Goal: Information Seeking & Learning: Learn about a topic

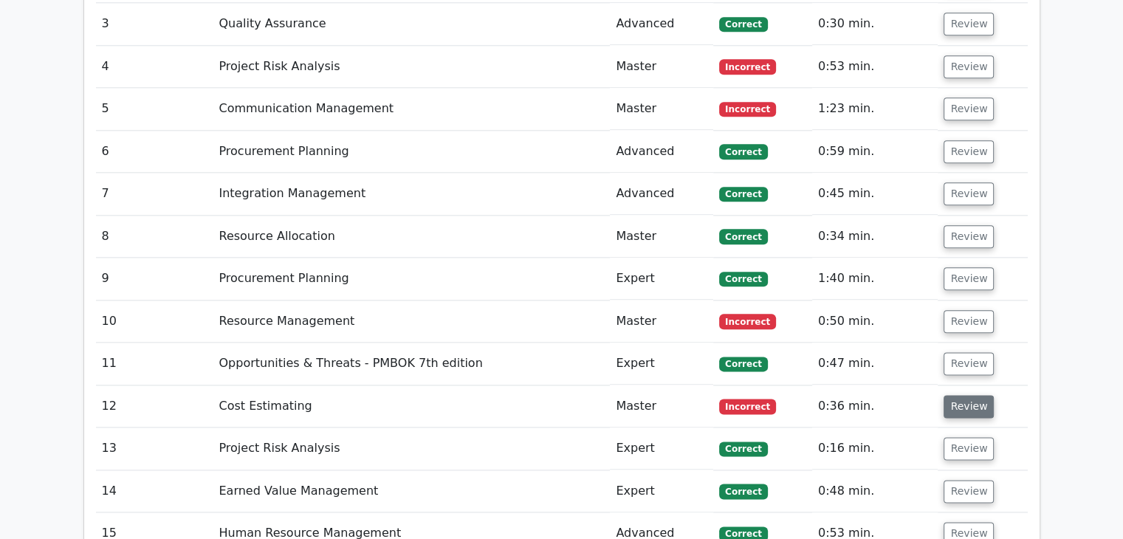
click at [956, 395] on button "Review" at bounding box center [968, 406] width 50 height 23
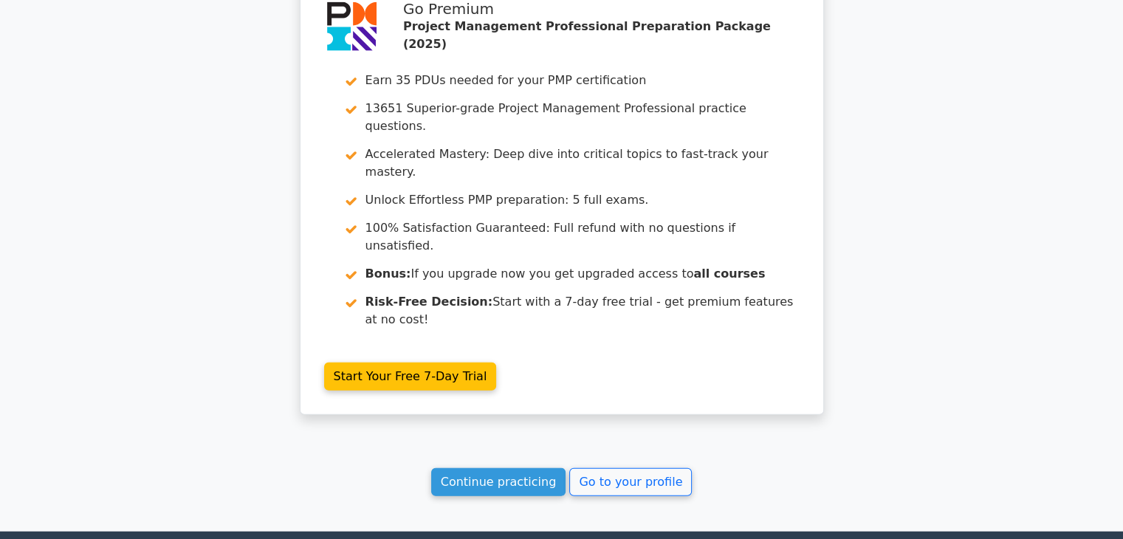
scroll to position [3502, 0]
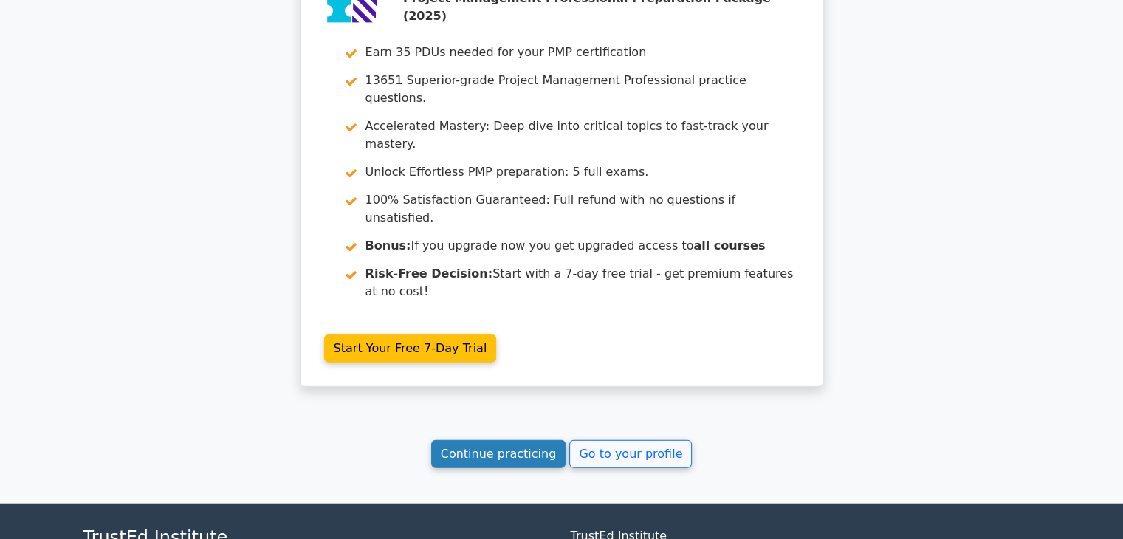
click at [492, 440] on link "Continue practicing" at bounding box center [498, 454] width 135 height 28
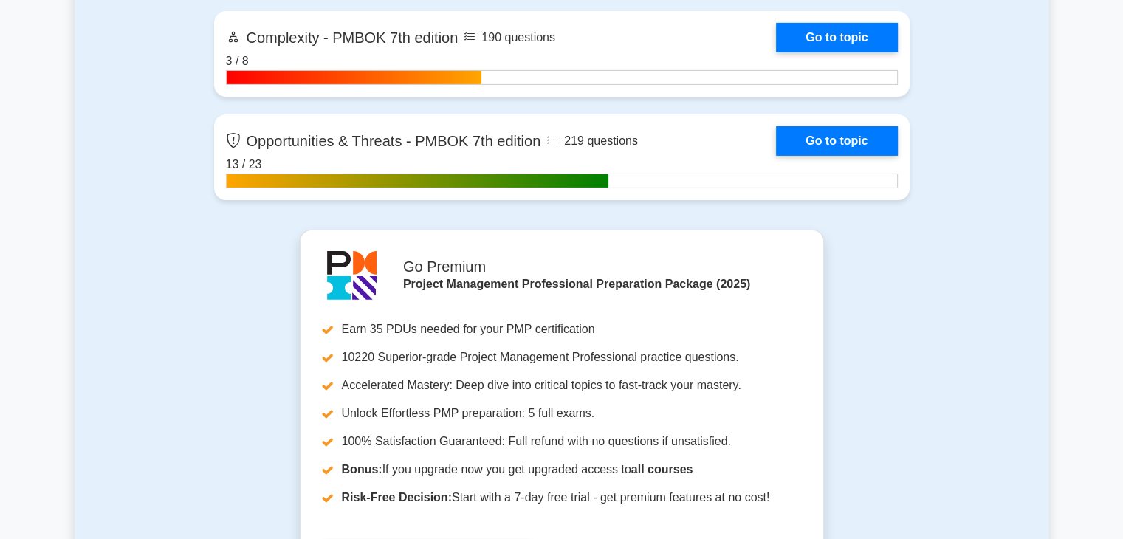
scroll to position [5462, 0]
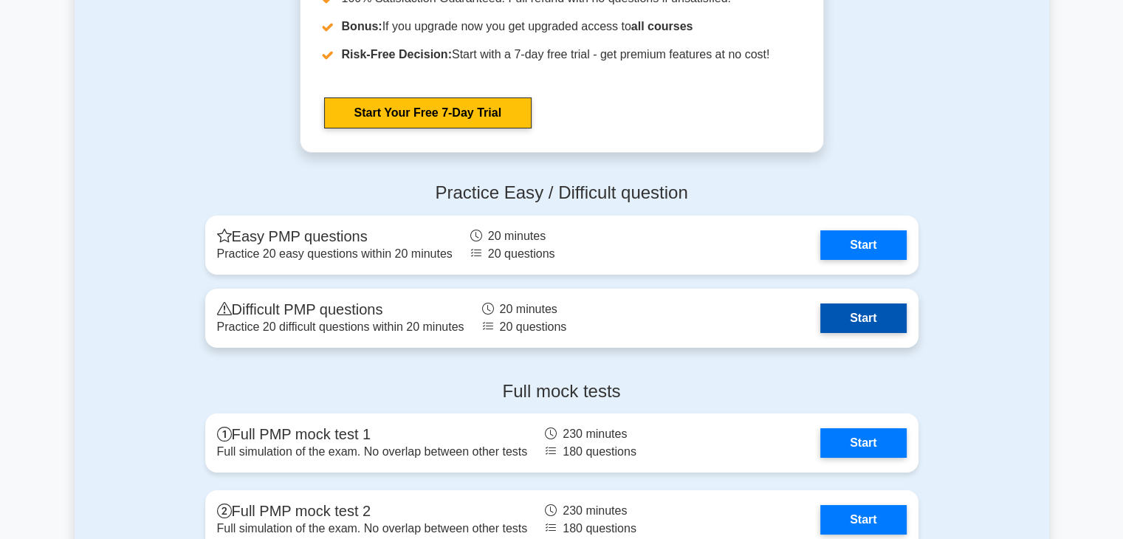
click at [867, 314] on link "Start" at bounding box center [863, 318] width 86 height 30
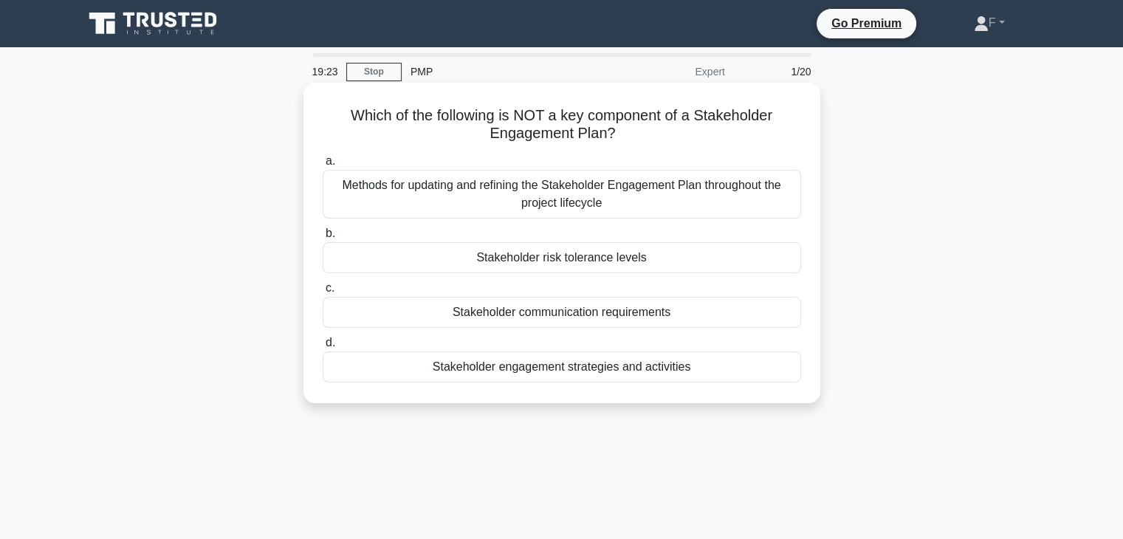
click at [636, 261] on div "Stakeholder risk tolerance levels" at bounding box center [562, 257] width 478 height 31
click at [323, 238] on input "b. Stakeholder risk tolerance levels" at bounding box center [323, 234] width 0 height 10
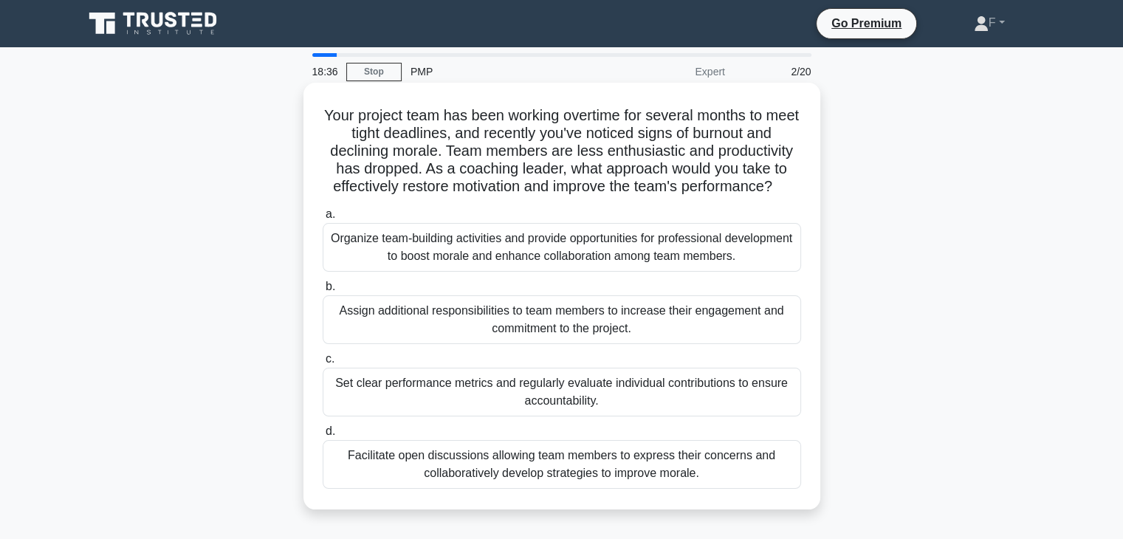
click at [712, 252] on div "Organize team-building activities and provide opportunities for professional de…" at bounding box center [562, 247] width 478 height 49
click at [323, 219] on input "a. Organize team-building activities and provide opportunities for professional…" at bounding box center [323, 215] width 0 height 10
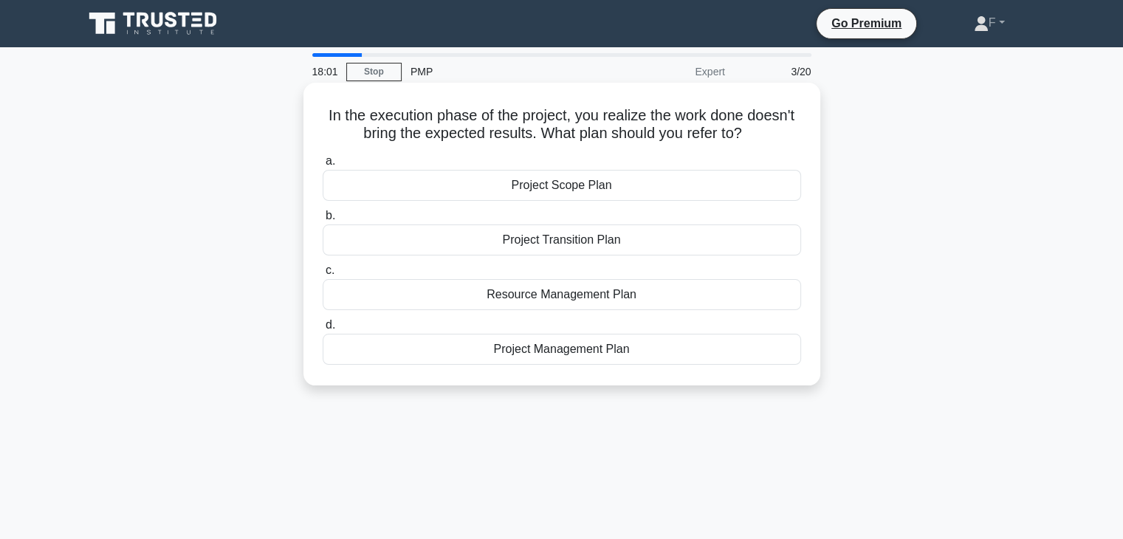
click at [559, 347] on div "Project Management Plan" at bounding box center [562, 349] width 478 height 31
click at [323, 330] on input "d. Project Management Plan" at bounding box center [323, 325] width 0 height 10
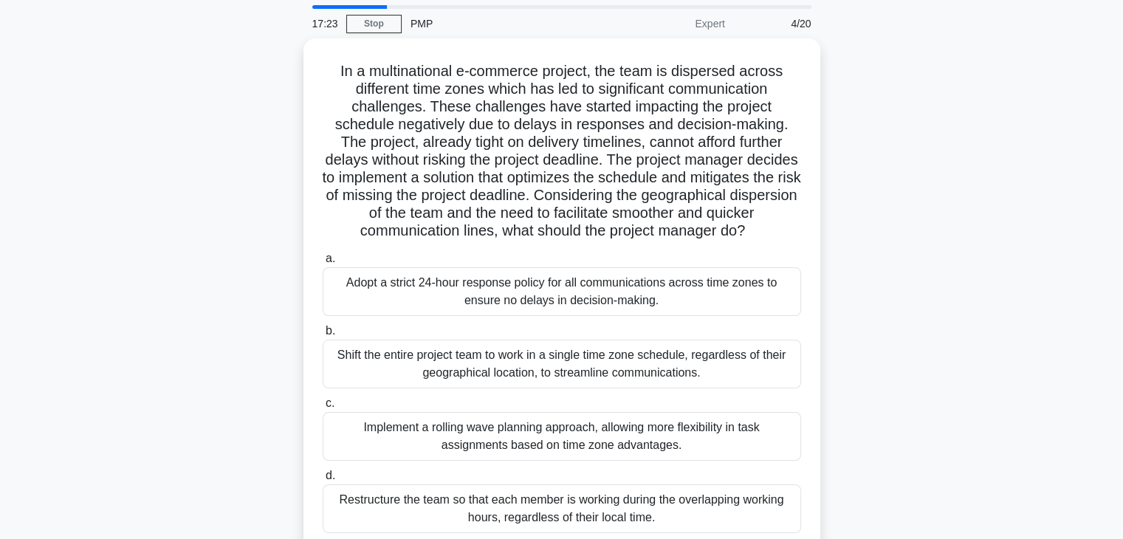
scroll to position [74, 0]
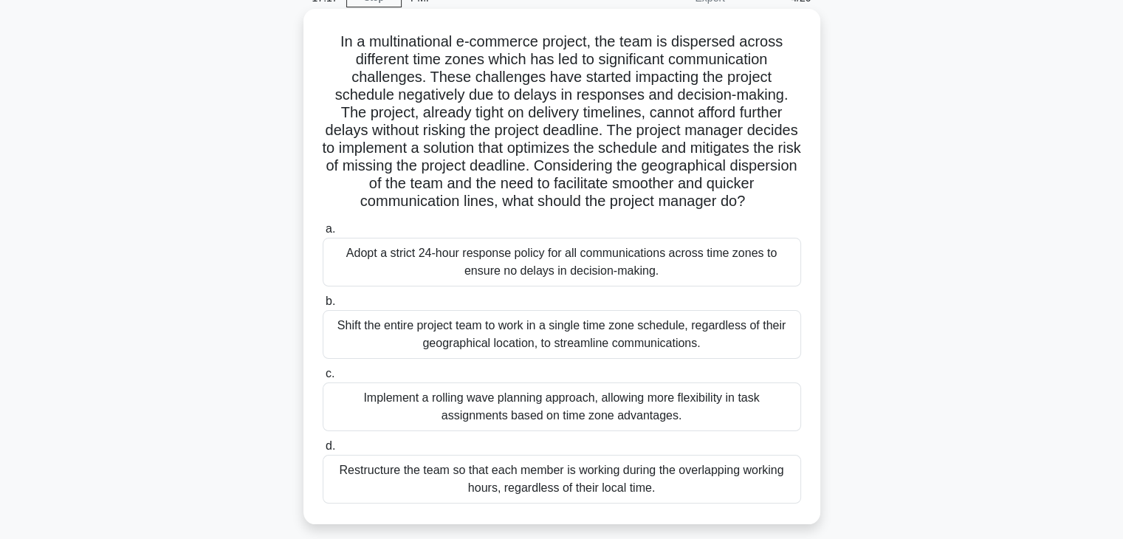
click at [585, 424] on div "Implement a rolling wave planning approach, allowing more flexibility in task a…" at bounding box center [562, 406] width 478 height 49
click at [323, 379] on input "c. Implement a rolling wave planning approach, allowing more flexibility in tas…" at bounding box center [323, 374] width 0 height 10
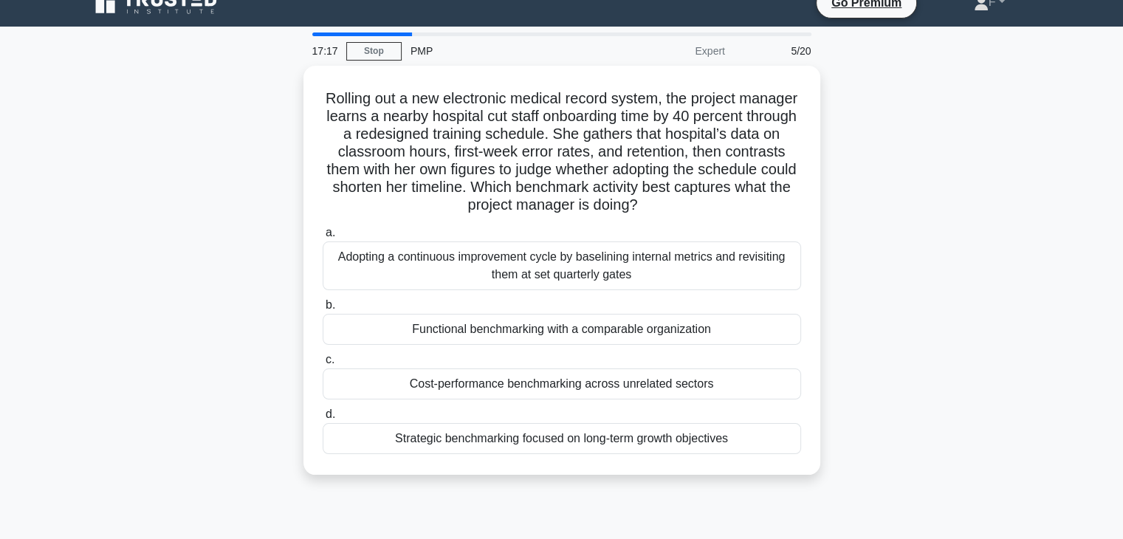
scroll to position [0, 0]
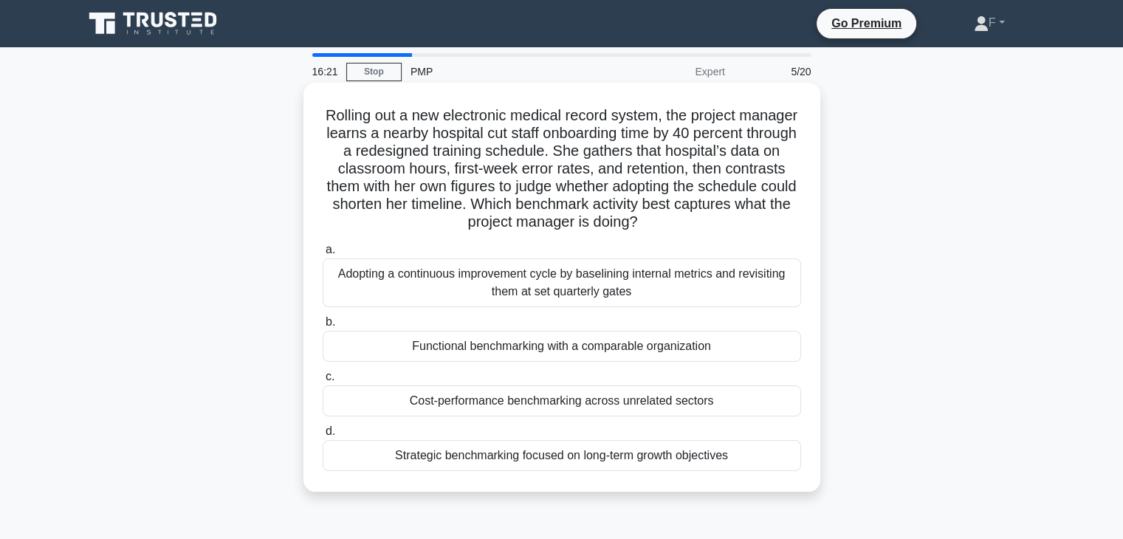
click at [605, 344] on div "Functional benchmarking with a comparable organization" at bounding box center [562, 346] width 478 height 31
click at [323, 327] on input "b. Functional benchmarking with a comparable organization" at bounding box center [323, 322] width 0 height 10
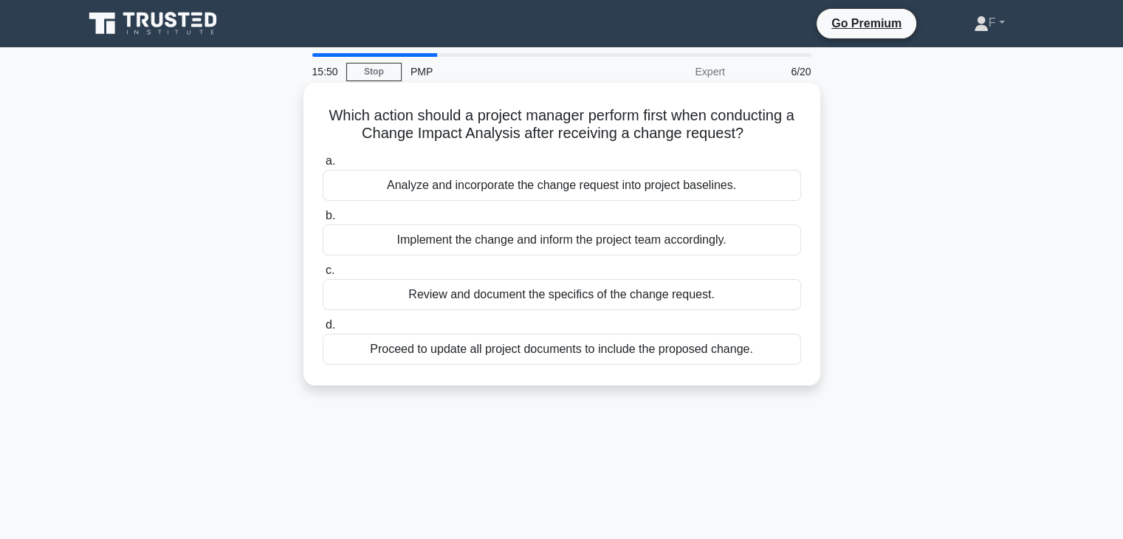
click at [548, 301] on div "Review and document the specifics of the change request." at bounding box center [562, 294] width 478 height 31
click at [323, 275] on input "c. Review and document the specifics of the change request." at bounding box center [323, 271] width 0 height 10
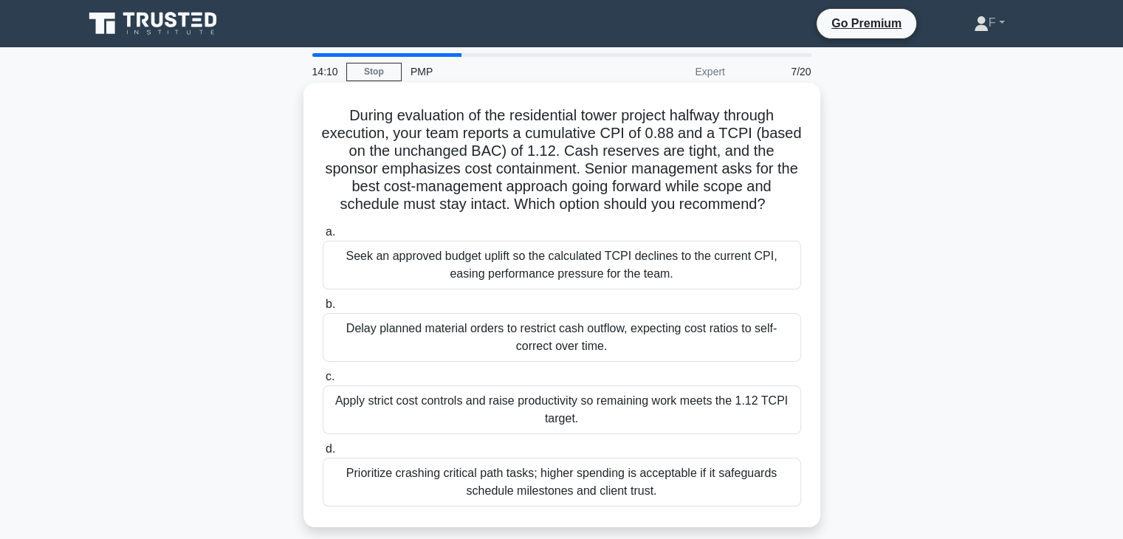
click at [579, 411] on div "Apply strict cost controls and raise productivity so remaining work meets the 1…" at bounding box center [562, 409] width 478 height 49
click at [323, 382] on input "c. Apply strict cost controls and raise productivity so remaining work meets th…" at bounding box center [323, 377] width 0 height 10
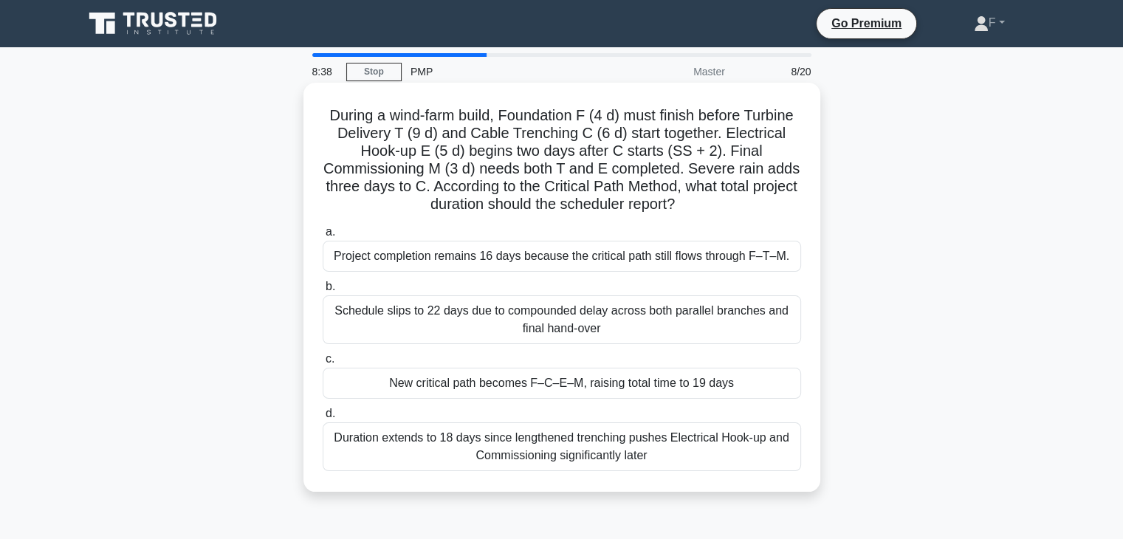
click at [624, 260] on div "Project completion remains 16 days because the critical path still flows throug…" at bounding box center [562, 256] width 478 height 31
click at [323, 237] on input "a. Project completion remains 16 days because the critical path still flows thr…" at bounding box center [323, 232] width 0 height 10
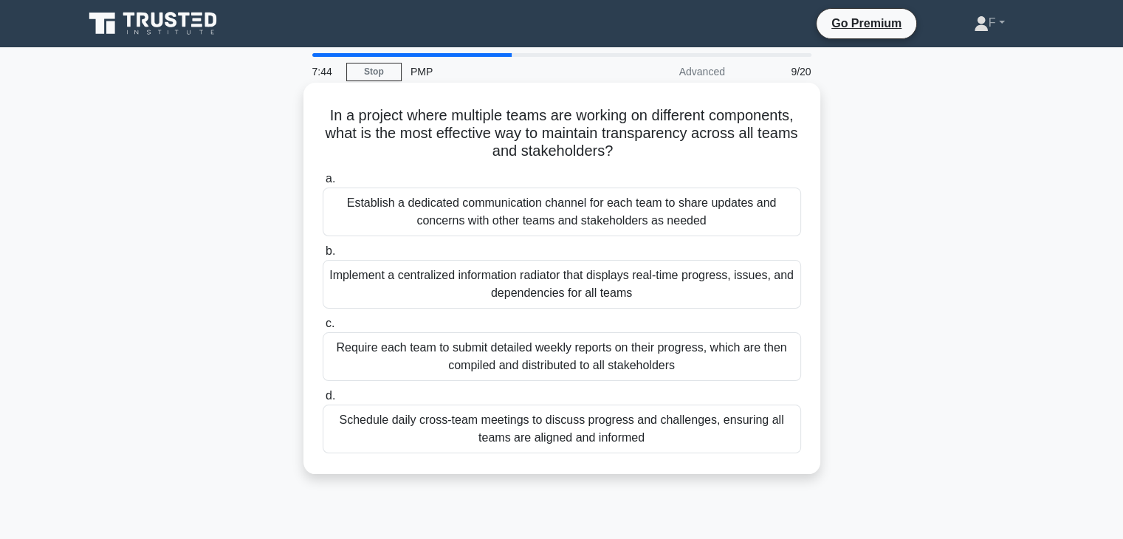
click at [555, 350] on div "Require each team to submit detailed weekly reports on their progress, which ar…" at bounding box center [562, 356] width 478 height 49
click at [323, 328] on input "c. Require each team to submit detailed weekly reports on their progress, which…" at bounding box center [323, 324] width 0 height 10
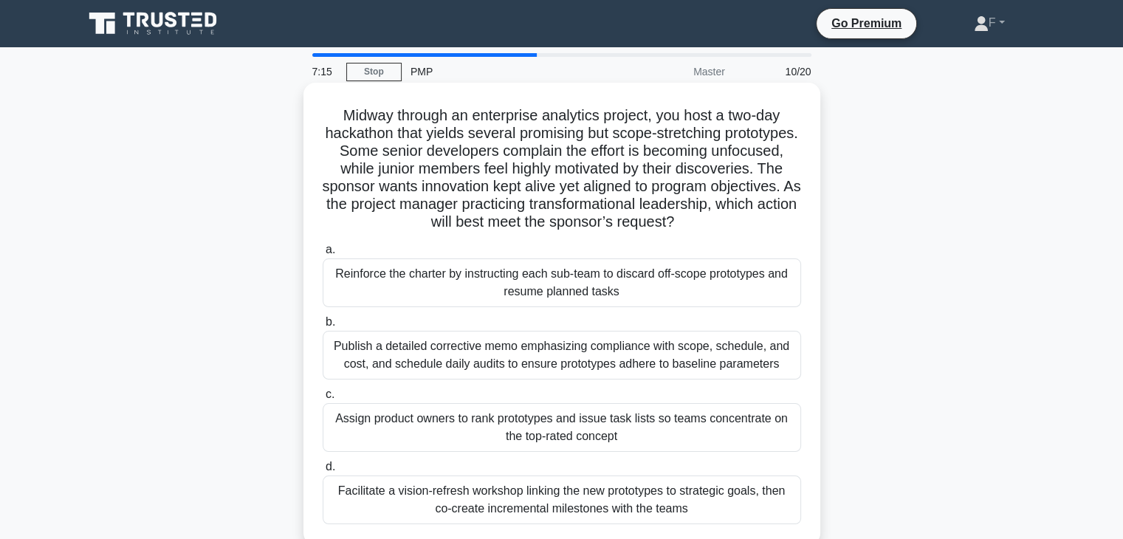
click at [639, 498] on div "Facilitate a vision-refresh workshop linking the new prototypes to strategic go…" at bounding box center [562, 499] width 478 height 49
click at [323, 472] on input "d. Facilitate a vision-refresh workshop linking the new prototypes to strategic…" at bounding box center [323, 467] width 0 height 10
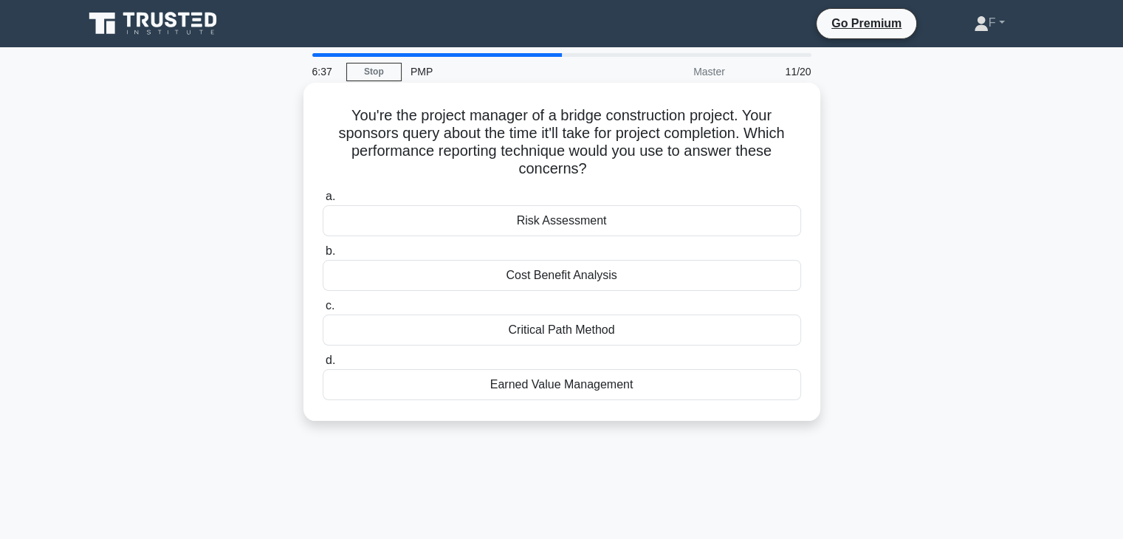
click at [555, 335] on div "Critical Path Method" at bounding box center [562, 329] width 478 height 31
click at [323, 311] on input "c. Critical Path Method" at bounding box center [323, 306] width 0 height 10
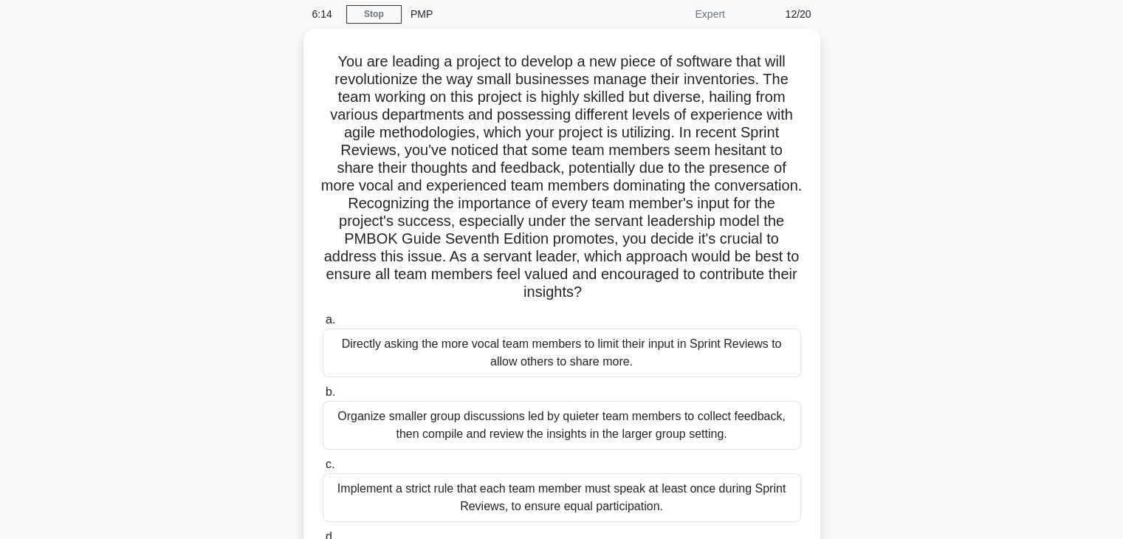
scroll to position [148, 0]
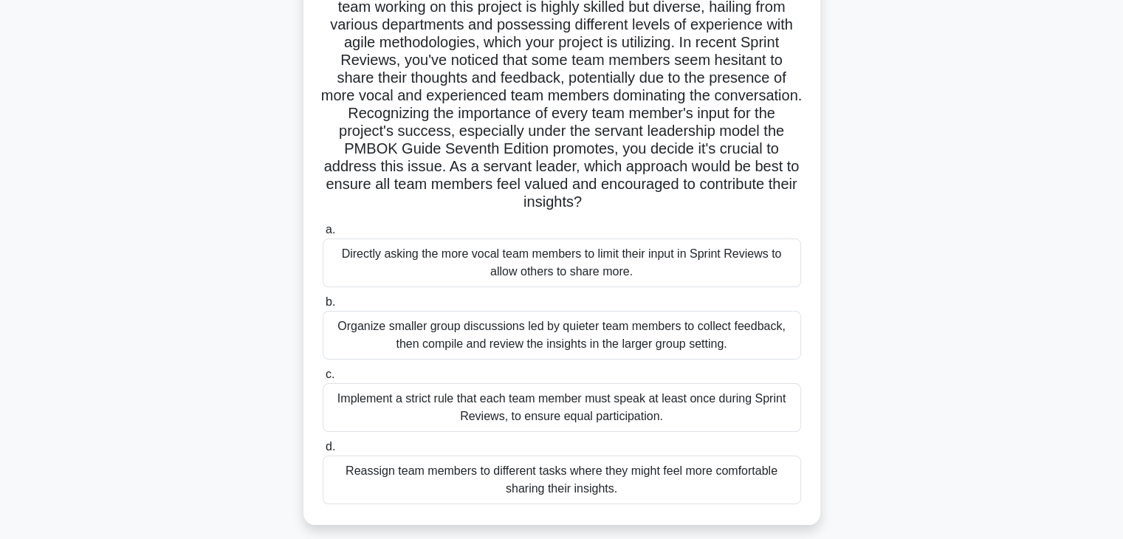
click at [700, 334] on div "Organize smaller group discussions led by quieter team members to collect feedb…" at bounding box center [562, 335] width 478 height 49
click at [323, 307] on input "b. Organize smaller group discussions led by quieter team members to collect fe…" at bounding box center [323, 302] width 0 height 10
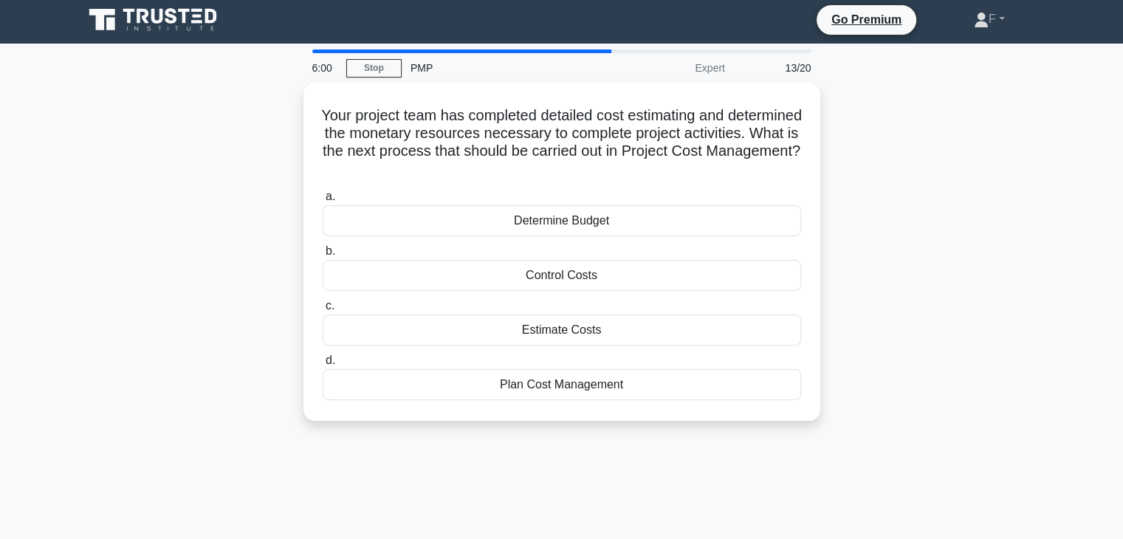
scroll to position [0, 0]
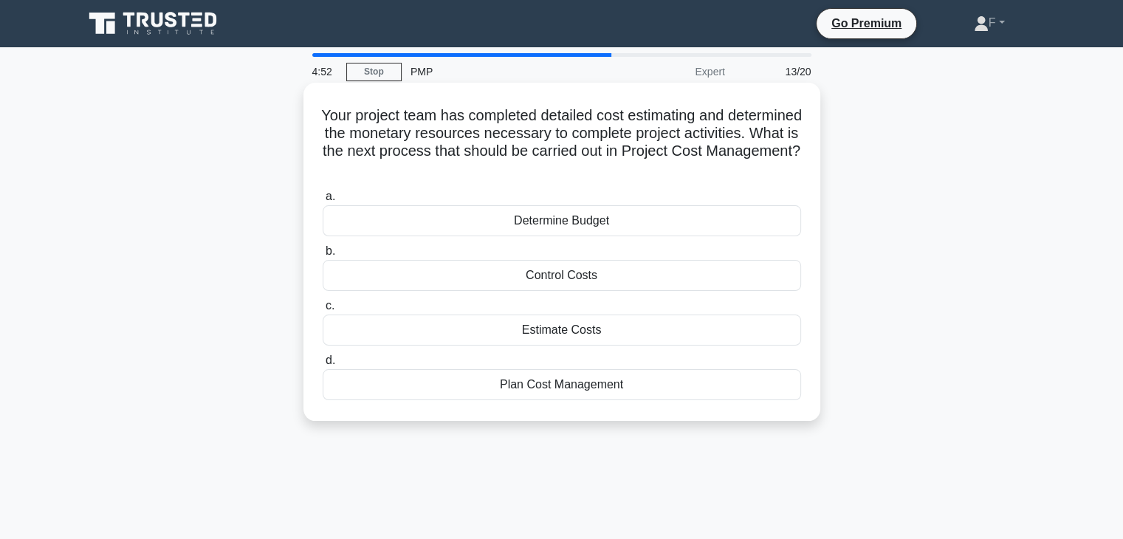
click at [587, 221] on div "Determine Budget" at bounding box center [562, 220] width 478 height 31
click at [323, 202] on input "a. Determine Budget" at bounding box center [323, 197] width 0 height 10
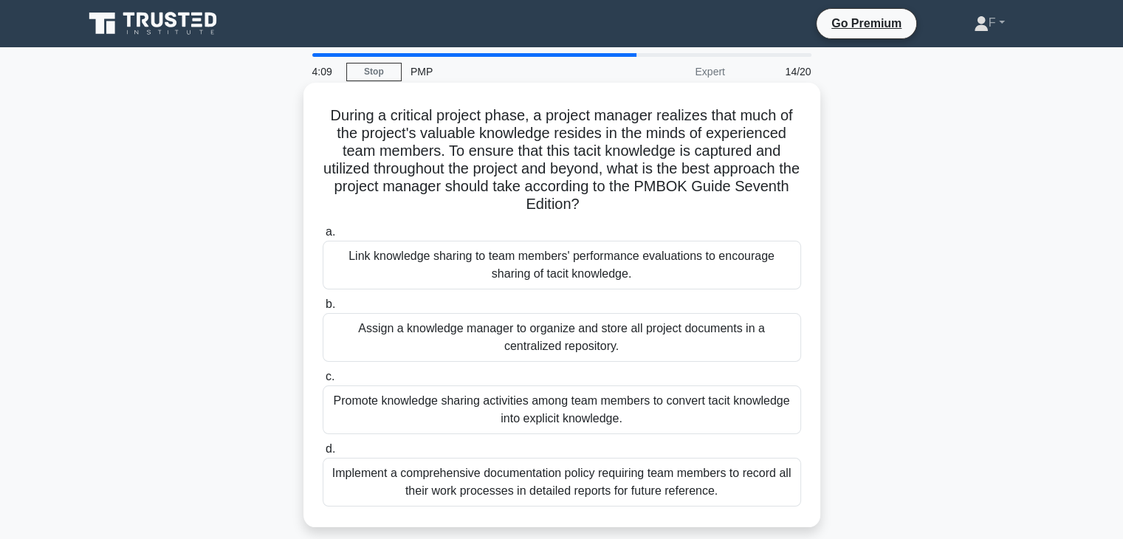
click at [498, 406] on div "Promote knowledge sharing activities among team members to convert tacit knowle…" at bounding box center [562, 409] width 478 height 49
click at [323, 382] on input "c. Promote knowledge sharing activities among team members to convert tacit kno…" at bounding box center [323, 377] width 0 height 10
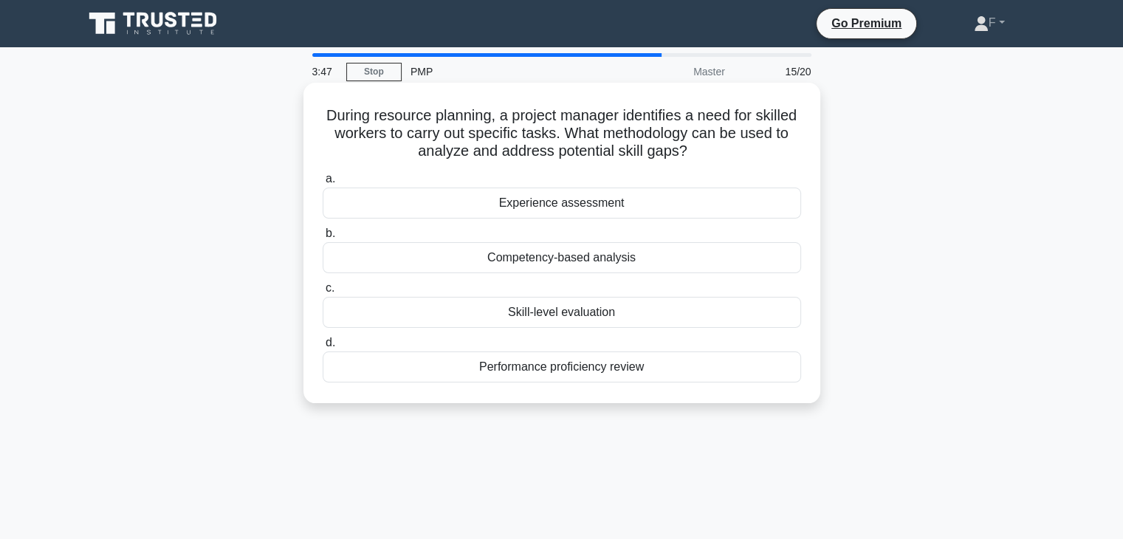
click at [570, 258] on div "Competency-based analysis" at bounding box center [562, 257] width 478 height 31
click at [323, 238] on input "b. Competency-based analysis" at bounding box center [323, 234] width 0 height 10
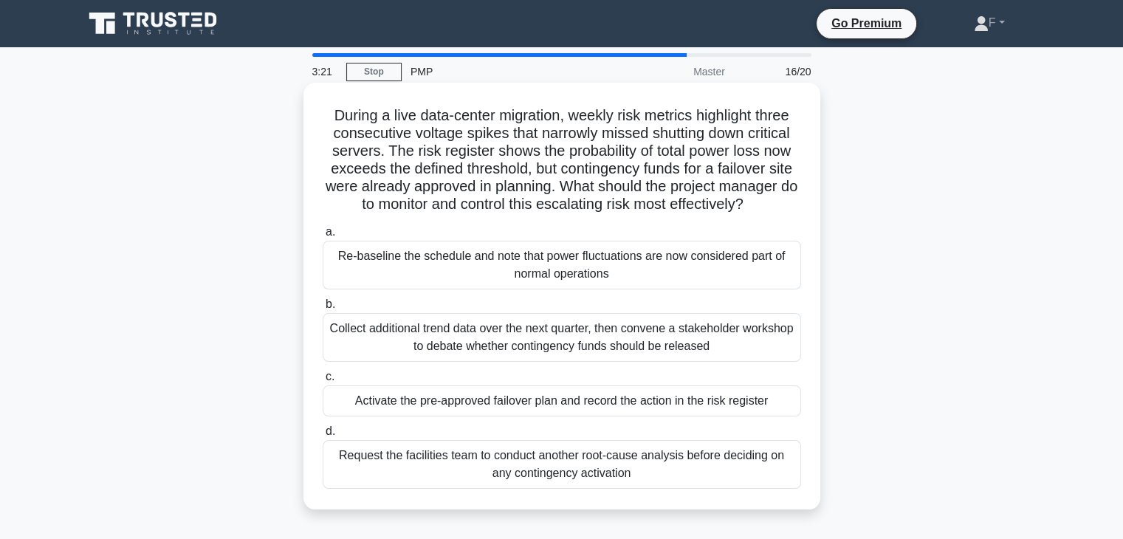
click at [570, 400] on div "Activate the pre-approved failover plan and record the action in the risk regis…" at bounding box center [562, 400] width 478 height 31
click at [323, 382] on input "c. Activate the pre-approved failover plan and record the action in the risk re…" at bounding box center [323, 377] width 0 height 10
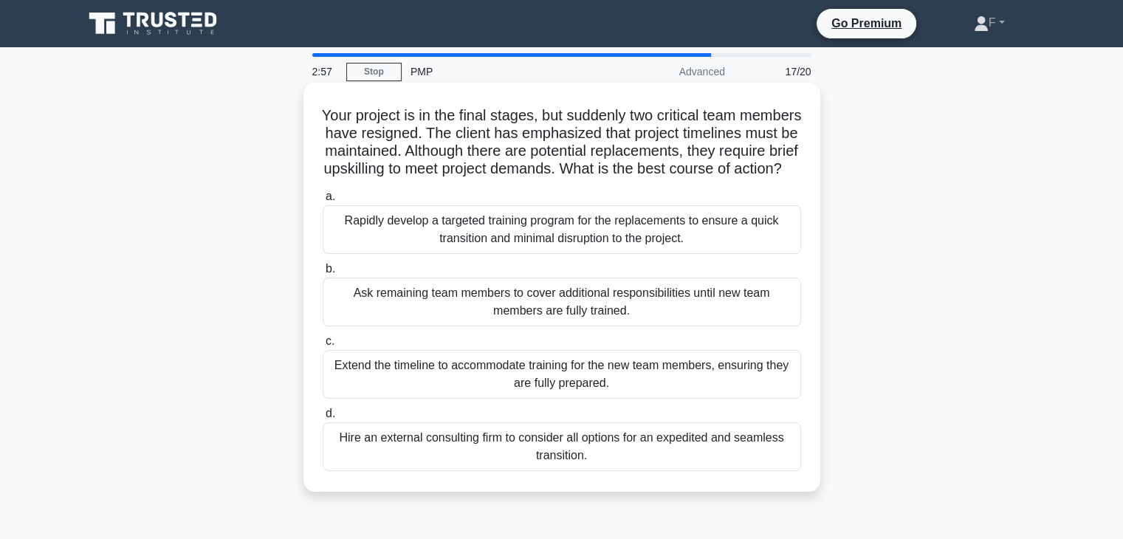
click at [662, 241] on div "Rapidly develop a targeted training program for the replacements to ensure a qu…" at bounding box center [562, 229] width 478 height 49
click at [323, 202] on input "a. Rapidly develop a targeted training program for the replacements to ensure a…" at bounding box center [323, 197] width 0 height 10
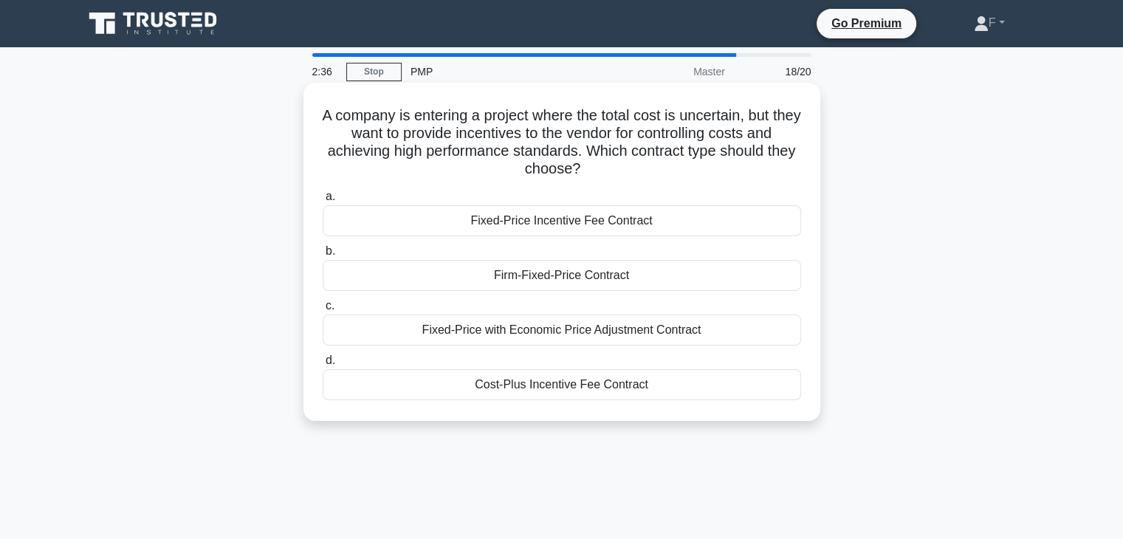
click at [542, 385] on div "Cost-Plus Incentive Fee Contract" at bounding box center [562, 384] width 478 height 31
click at [323, 365] on input "d. Cost-Plus Incentive Fee Contract" at bounding box center [323, 361] width 0 height 10
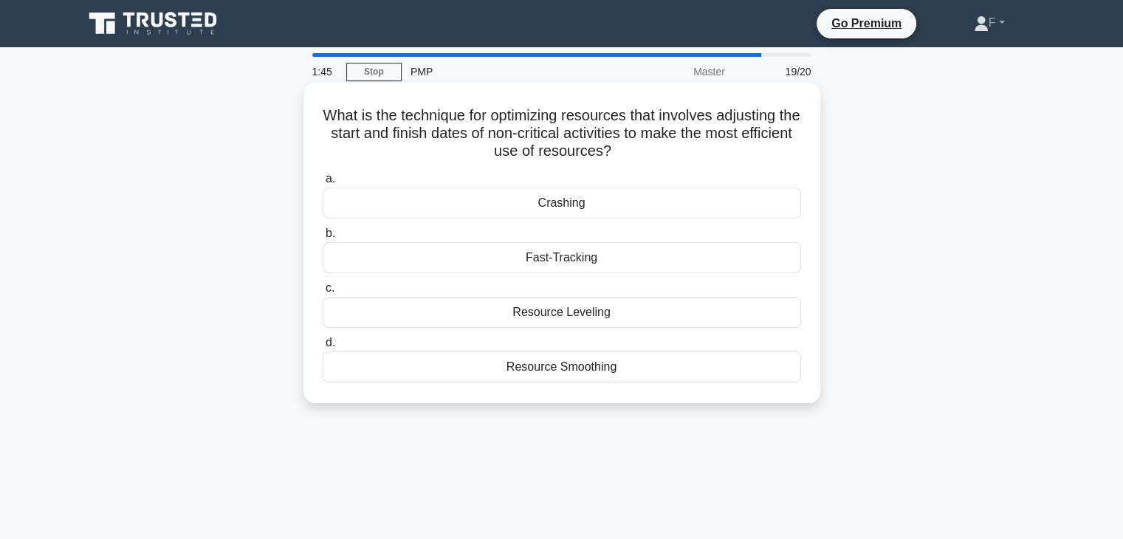
click at [572, 364] on div "Resource Smoothing" at bounding box center [562, 366] width 478 height 31
click at [323, 348] on input "d. Resource Smoothing" at bounding box center [323, 343] width 0 height 10
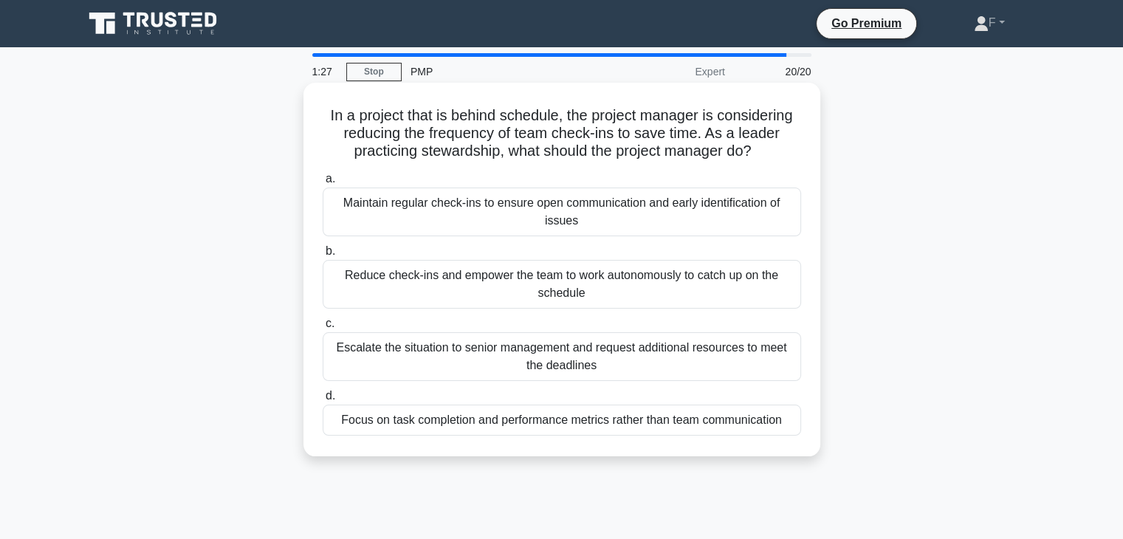
click at [591, 214] on div "Maintain regular check-ins to ensure open communication and early identificatio…" at bounding box center [562, 211] width 478 height 49
click at [323, 184] on input "a. Maintain regular check-ins to ensure open communication and early identifica…" at bounding box center [323, 179] width 0 height 10
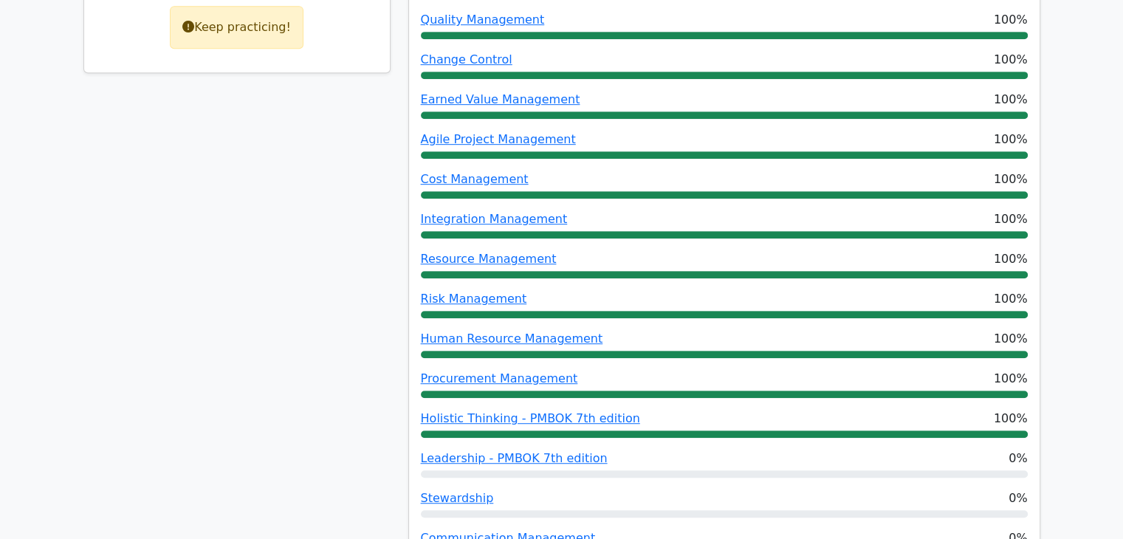
scroll to position [1107, 0]
